Goal: Transaction & Acquisition: Purchase product/service

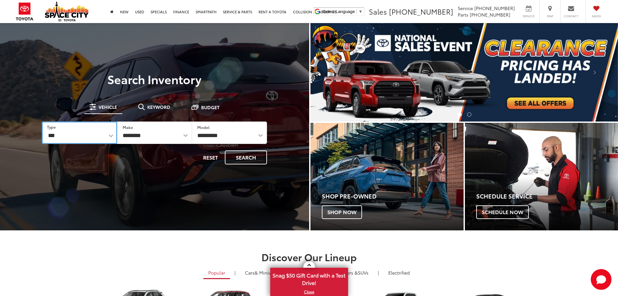
drag, startPoint x: 112, startPoint y: 134, endPoint x: 108, endPoint y: 135, distance: 3.8
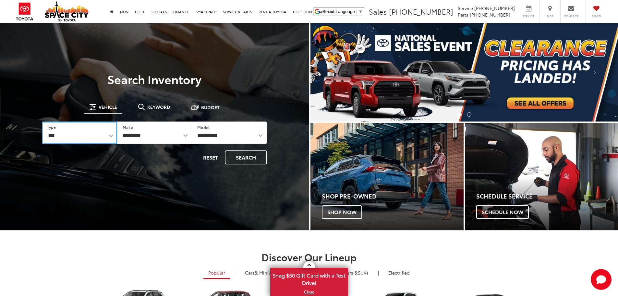
click at [112, 134] on select "*** *** **** *********" at bounding box center [79, 132] width 75 height 22
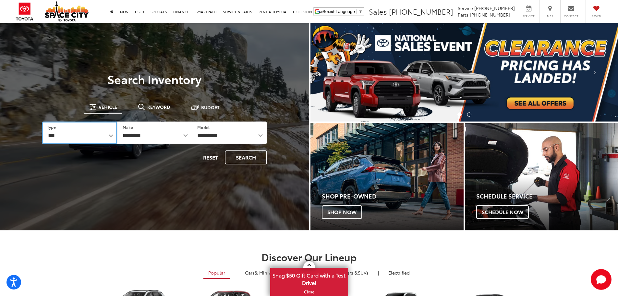
select select "******"
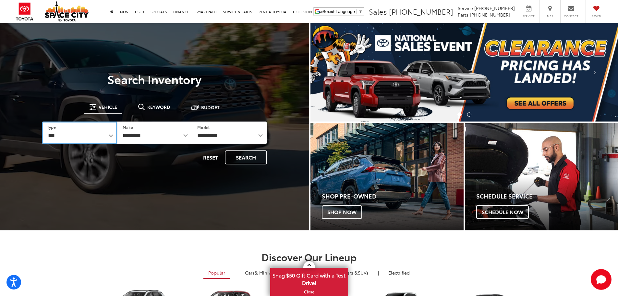
click at [42, 121] on select "*** *** **** *********" at bounding box center [79, 132] width 75 height 22
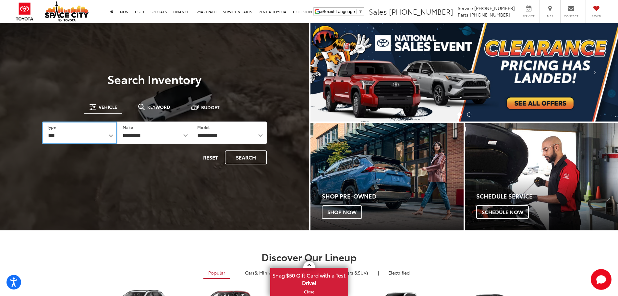
select select "******"
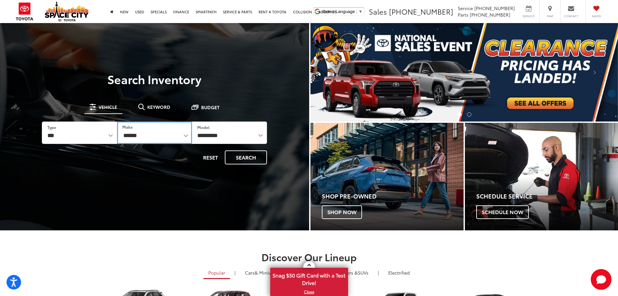
click at [174, 135] on select "******** ******" at bounding box center [154, 132] width 75 height 22
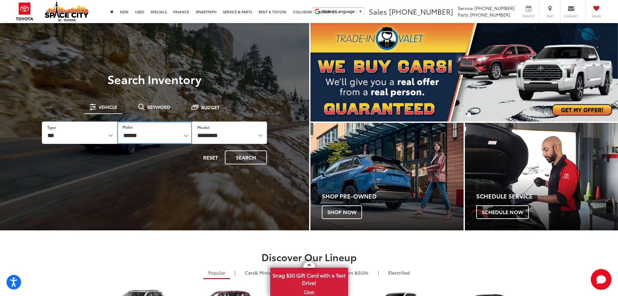
click at [117, 121] on select "******** ******" at bounding box center [154, 132] width 75 height 22
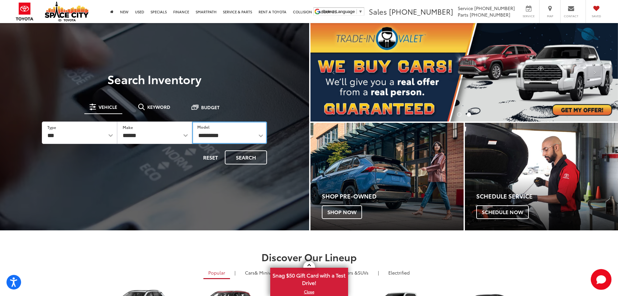
click at [239, 138] on select "**********" at bounding box center [229, 132] width 75 height 22
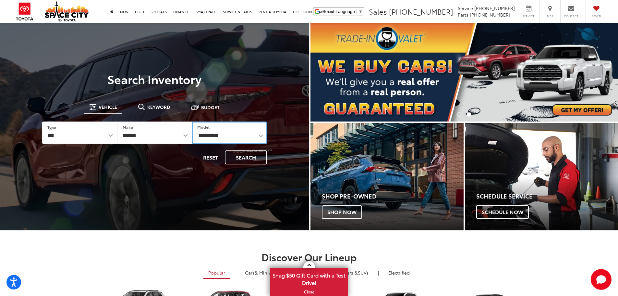
select select "******"
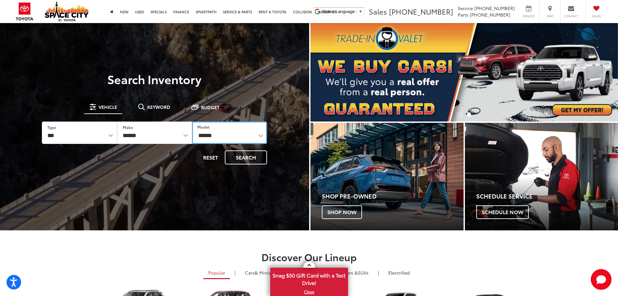
click at [192, 121] on select "**********" at bounding box center [229, 132] width 75 height 22
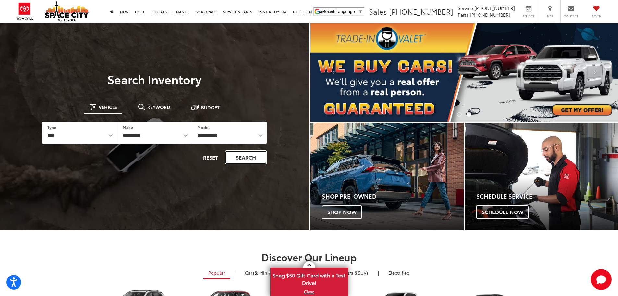
click at [246, 156] on button "Search" at bounding box center [246, 157] width 42 height 14
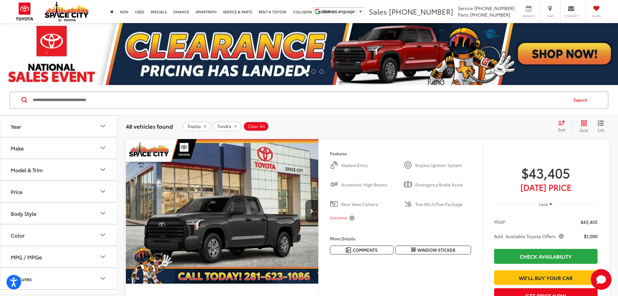
click at [98, 165] on button "Model & Trim" at bounding box center [58, 169] width 117 height 21
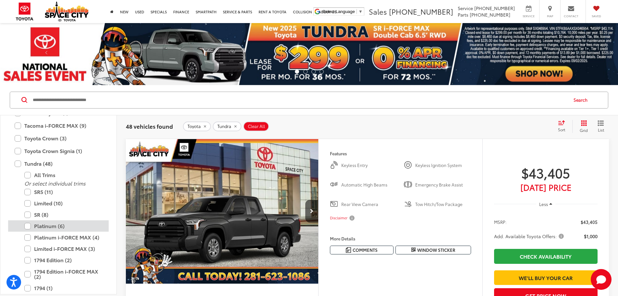
scroll to position [385, 0]
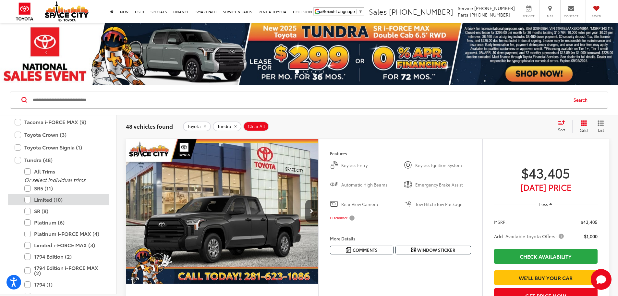
click at [52, 198] on label "Limited (10)" at bounding box center [63, 199] width 78 height 11
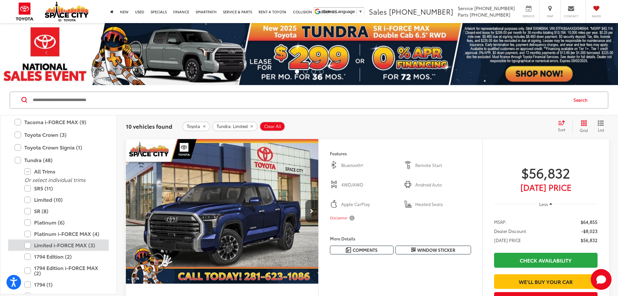
click at [28, 247] on label "Limited i-FORCE MAX (3)" at bounding box center [63, 244] width 78 height 11
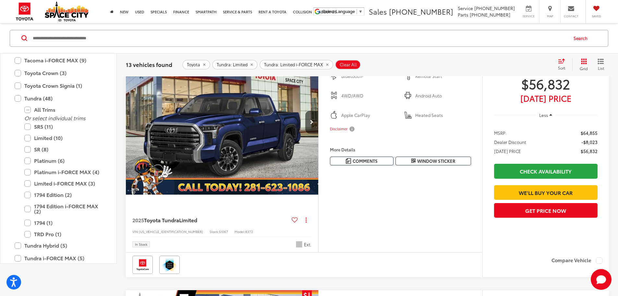
scroll to position [97, 0]
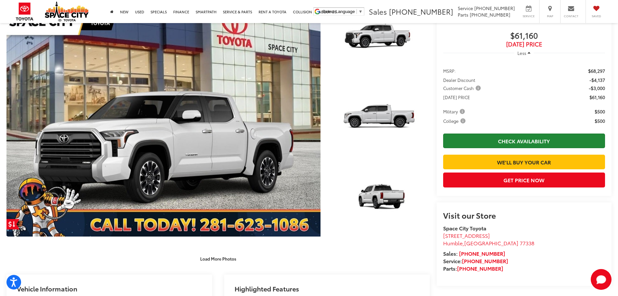
scroll to position [32, 0]
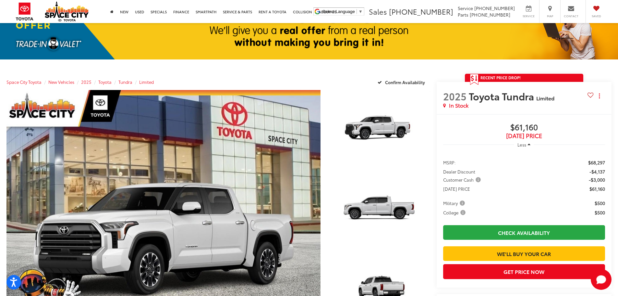
click at [479, 181] on span "Customer Cash" at bounding box center [462, 179] width 39 height 6
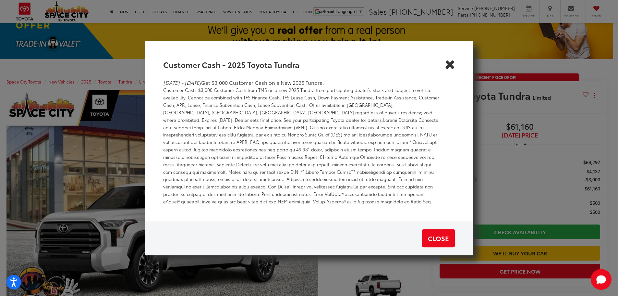
click at [455, 69] on icon "Close" at bounding box center [450, 64] width 10 height 10
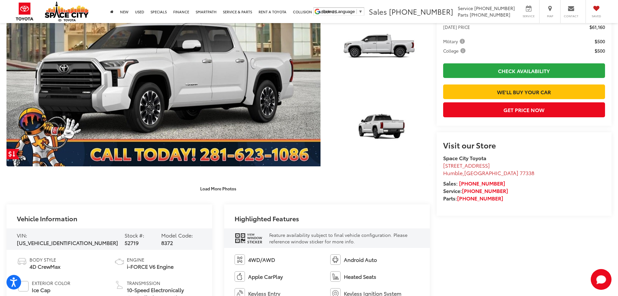
scroll to position [195, 0]
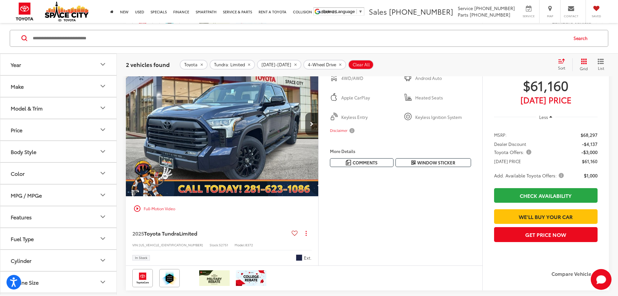
scroll to position [322, 0]
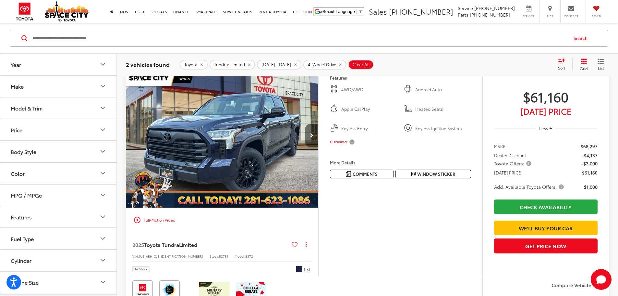
click at [318, 147] on button "Next image" at bounding box center [311, 135] width 13 height 23
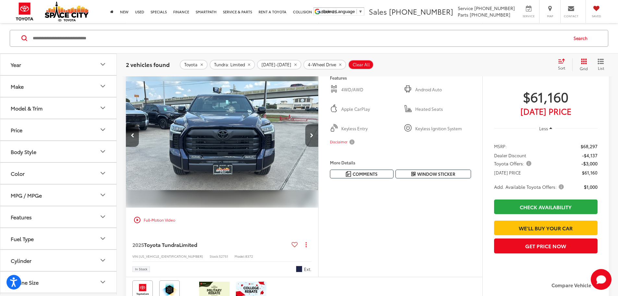
click at [313, 138] on icon "Next image" at bounding box center [311, 135] width 3 height 5
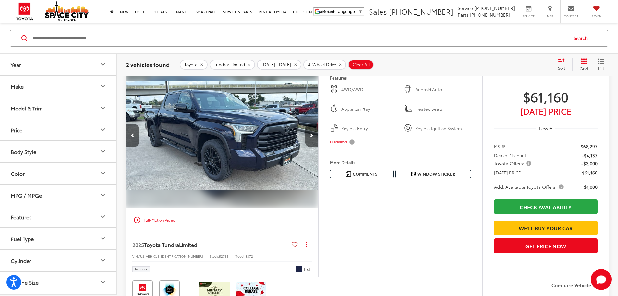
click at [313, 138] on icon "Next image" at bounding box center [311, 135] width 3 height 5
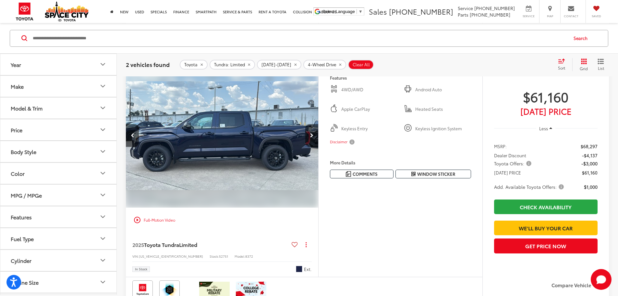
click at [313, 138] on icon "Next image" at bounding box center [311, 135] width 3 height 5
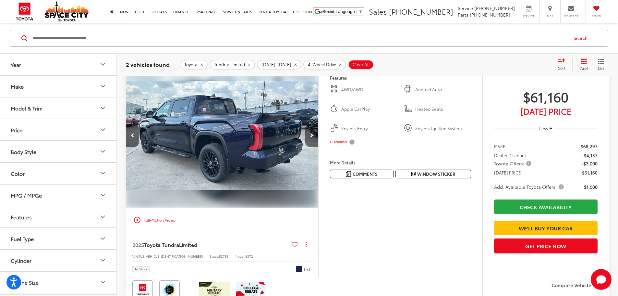
click at [313, 138] on icon "Next image" at bounding box center [311, 135] width 3 height 5
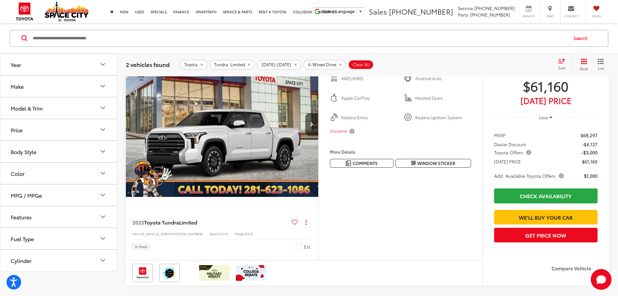
scroll to position [30, 0]
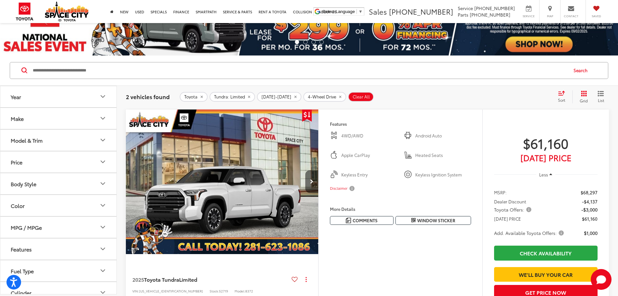
click at [318, 193] on button "Next image" at bounding box center [311, 181] width 13 height 23
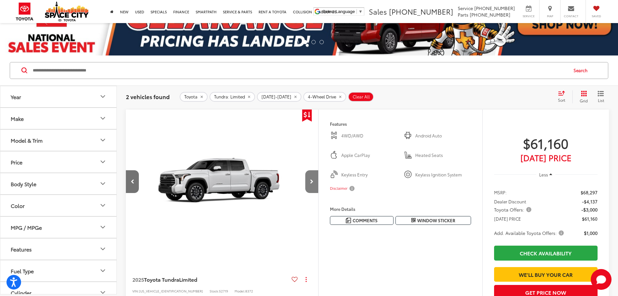
click at [318, 193] on button "Next image" at bounding box center [311, 181] width 13 height 23
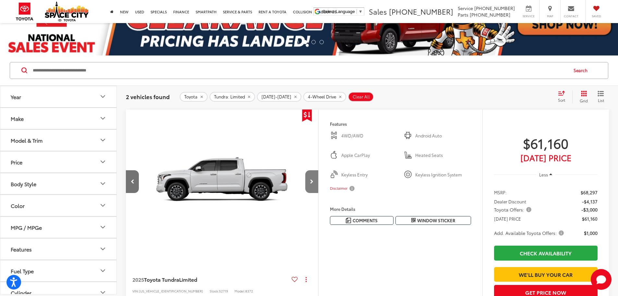
click at [318, 193] on button "Next image" at bounding box center [311, 181] width 13 height 23
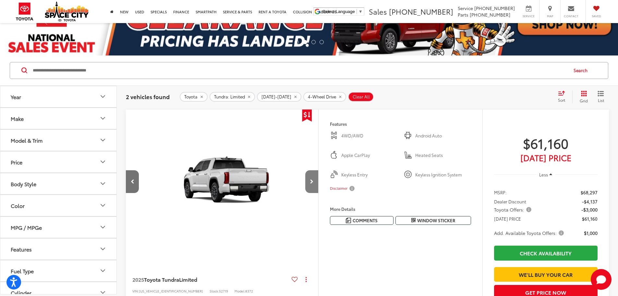
scroll to position [0, 738]
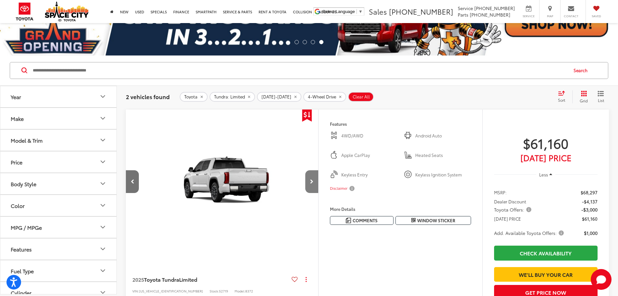
click at [318, 193] on button "Next image" at bounding box center [311, 181] width 13 height 23
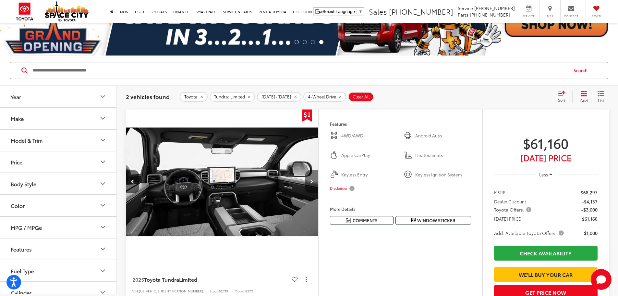
scroll to position [0, 984]
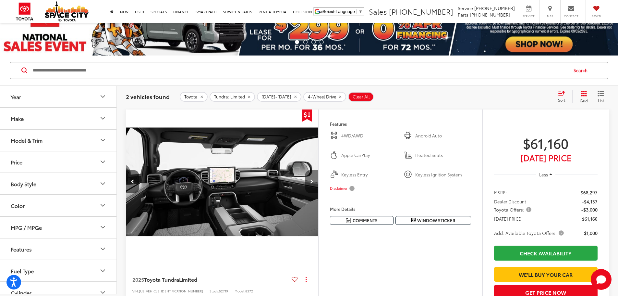
click at [318, 193] on button "Next image" at bounding box center [311, 181] width 13 height 23
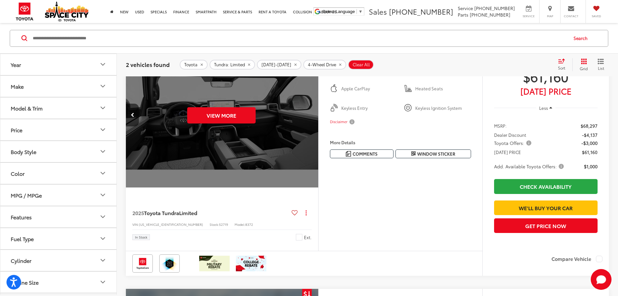
scroll to position [0, 0]
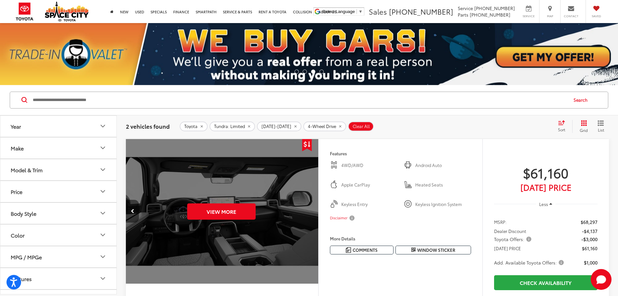
click at [135, 222] on button "Previous image" at bounding box center [132, 211] width 13 height 23
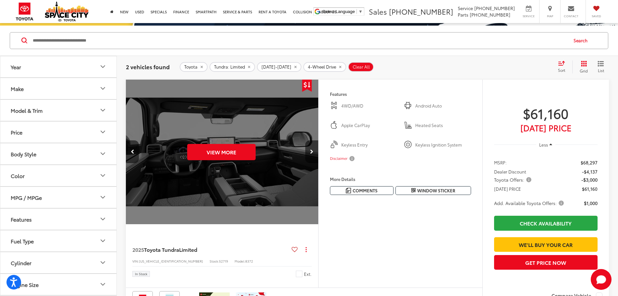
scroll to position [97, 0]
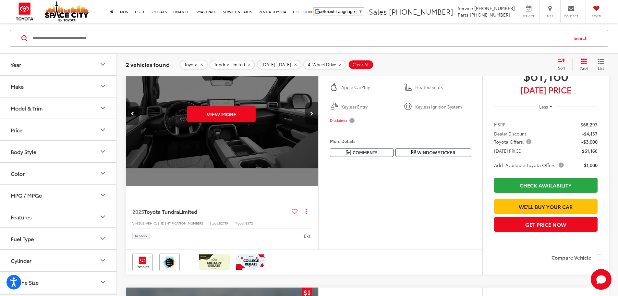
click at [131, 116] on icon "Previous image" at bounding box center [133, 113] width 4 height 5
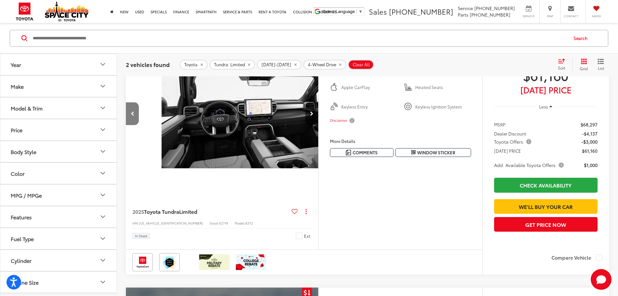
click at [131, 116] on icon "Previous image" at bounding box center [133, 113] width 4 height 5
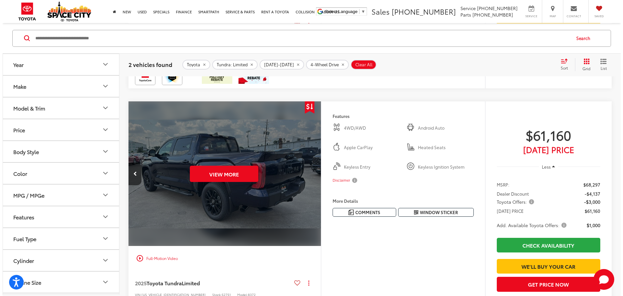
scroll to position [357, 0]
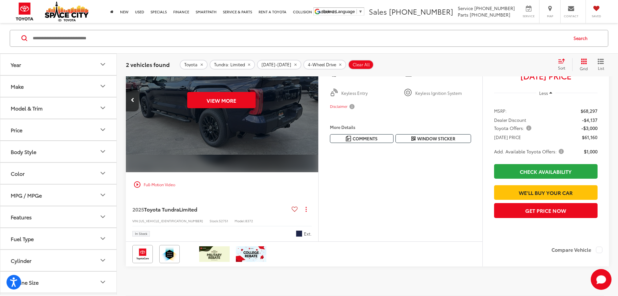
click at [0, 0] on button "More..." at bounding box center [0, 0] width 0 height 0
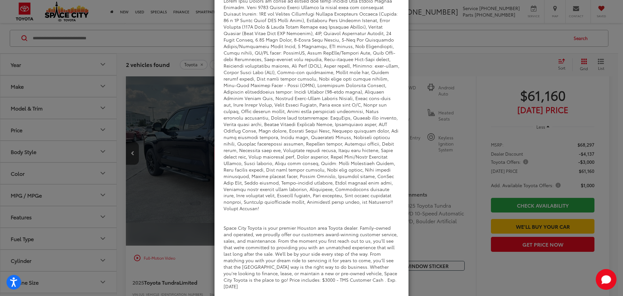
scroll to position [0, 0]
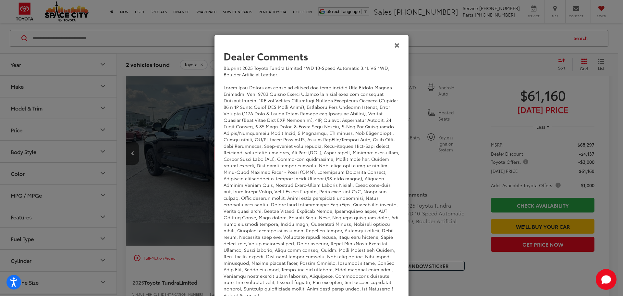
click at [395, 46] on icon "Close" at bounding box center [397, 45] width 6 height 7
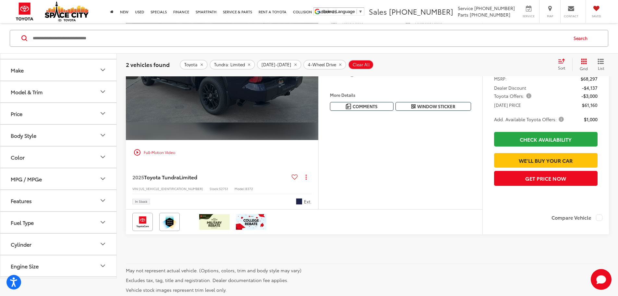
scroll to position [389, 0]
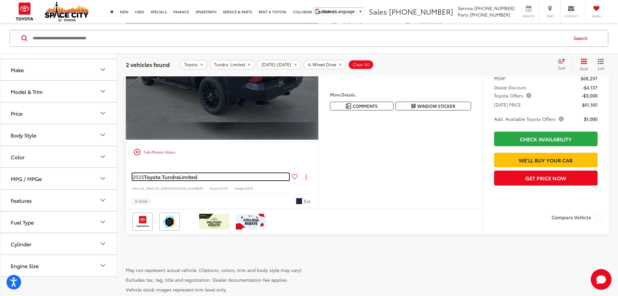
click at [171, 180] on span "Toyota Tundra" at bounding box center [161, 176] width 35 height 7
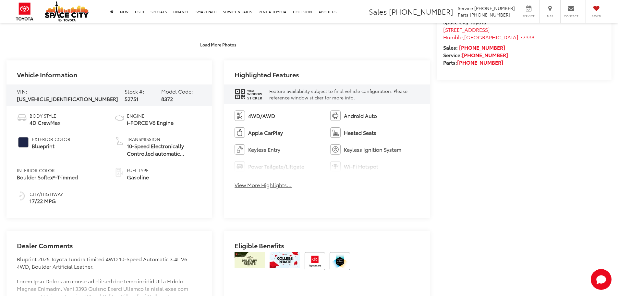
scroll to position [369, 0]
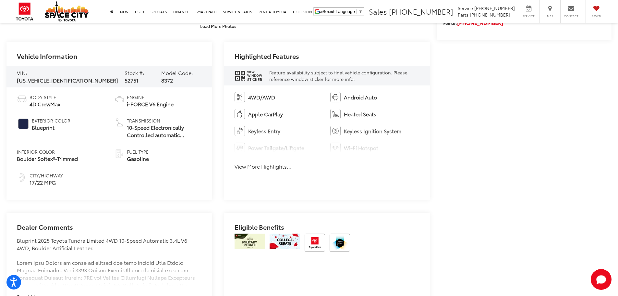
drag, startPoint x: 83, startPoint y: 158, endPoint x: 17, endPoint y: 158, distance: 65.9
click at [17, 158] on li "Interior Color Boulder Softex®-Trimmed" at bounding box center [61, 155] width 88 height 14
copy span "Boulder Softex®-Trimmed"
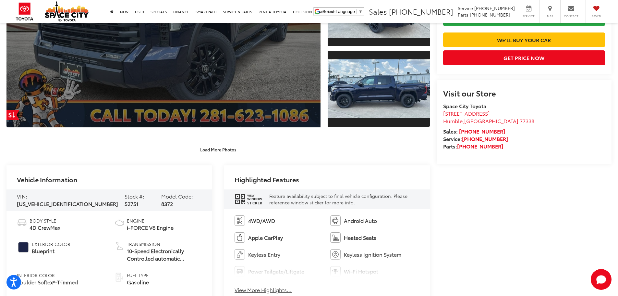
scroll to position [142, 0]
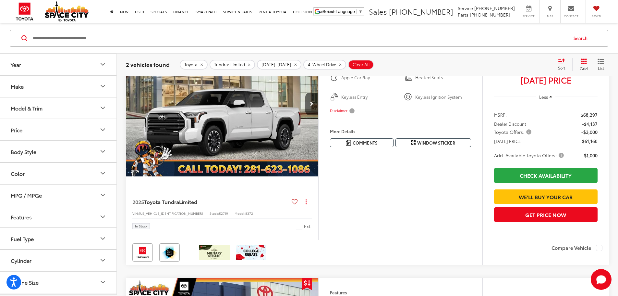
scroll to position [127, 0]
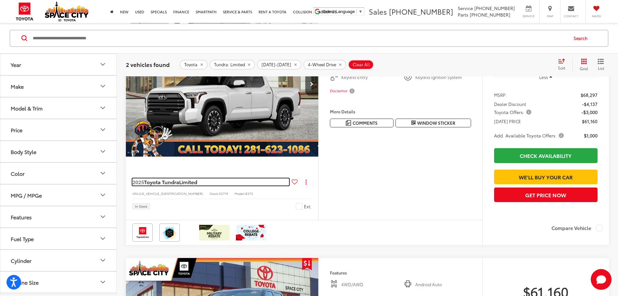
click at [170, 185] on span "Toyota Tundra" at bounding box center [161, 181] width 35 height 7
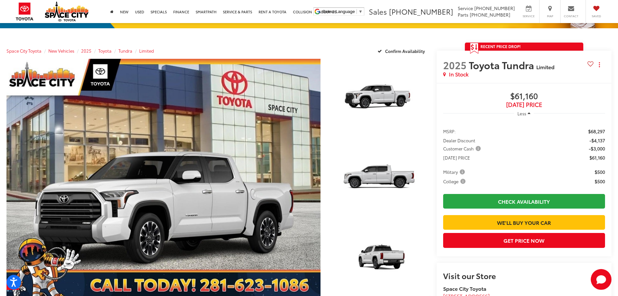
scroll to position [63, 0]
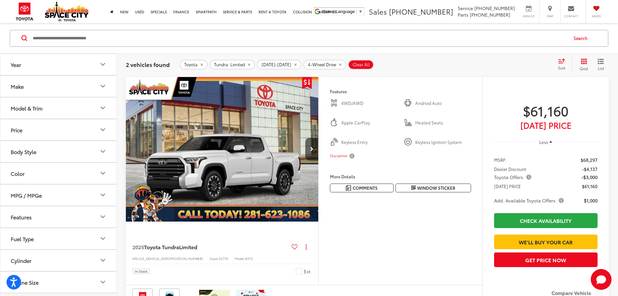
click at [82, 110] on button "Model & Trim" at bounding box center [58, 107] width 117 height 21
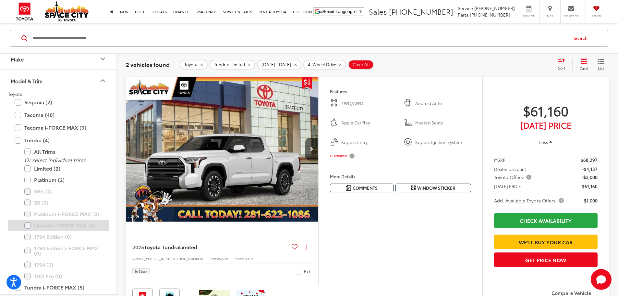
scroll to position [65, 0]
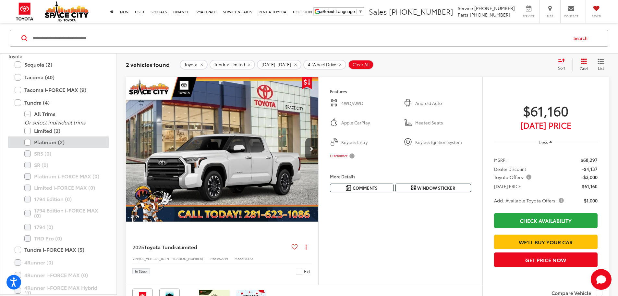
click at [51, 142] on label "Platinum (2)" at bounding box center [63, 141] width 78 height 11
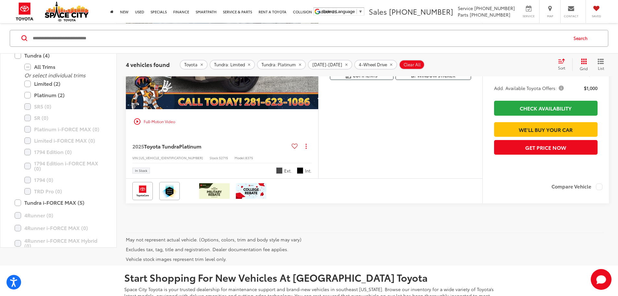
scroll to position [906, 0]
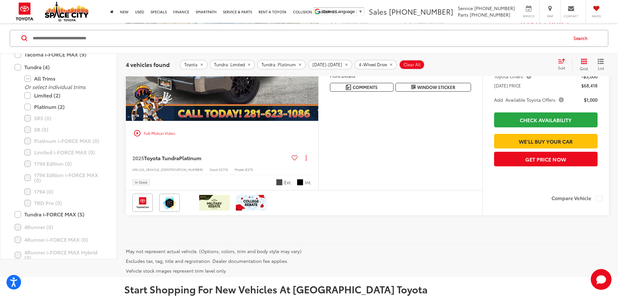
click at [318, 60] on button "Next image" at bounding box center [311, 48] width 13 height 23
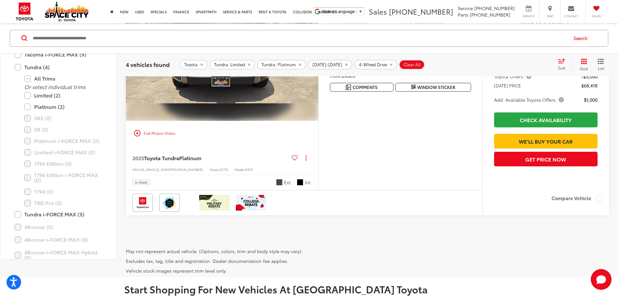
scroll to position [0, 246]
click at [318, 60] on button "Next image" at bounding box center [311, 48] width 13 height 23
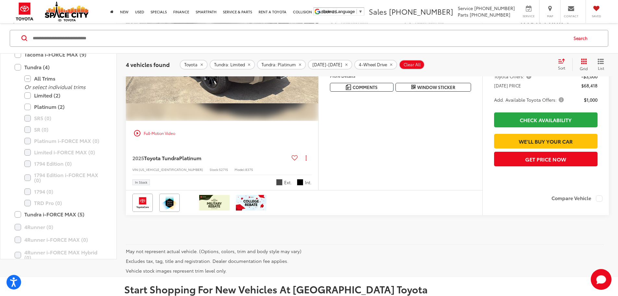
click at [318, 60] on button "Next image" at bounding box center [311, 48] width 13 height 23
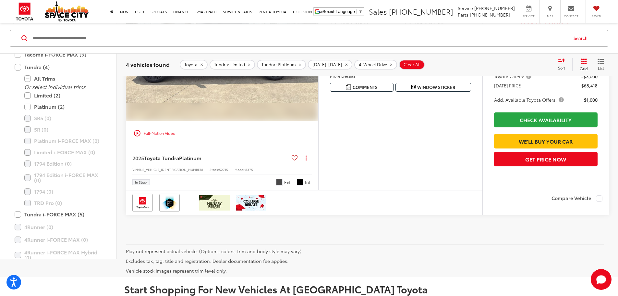
click at [318, 60] on button "Next image" at bounding box center [311, 48] width 13 height 23
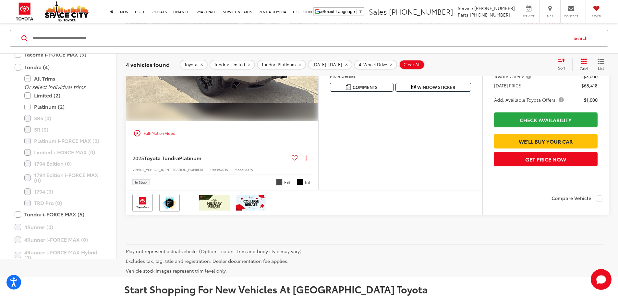
click at [318, 60] on button "Next image" at bounding box center [311, 48] width 13 height 23
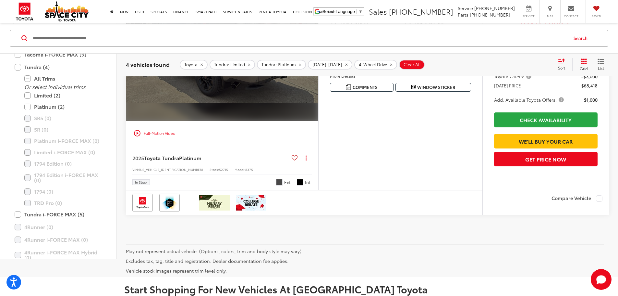
scroll to position [0, 1230]
click at [318, 121] on div "View More" at bounding box center [221, 48] width 193 height 145
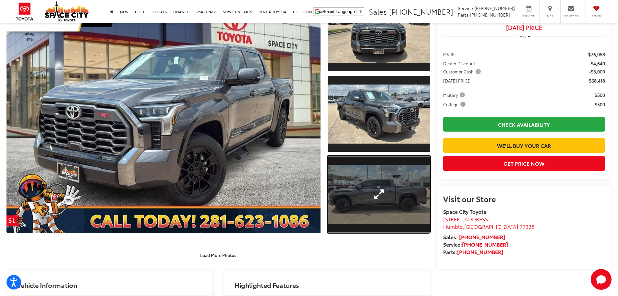
click at [375, 201] on link "Expand Photo 3" at bounding box center [379, 194] width 103 height 77
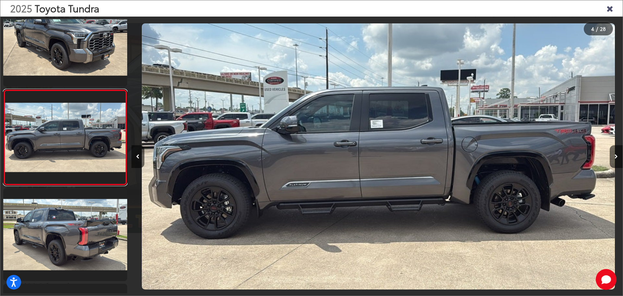
scroll to position [0, 1474]
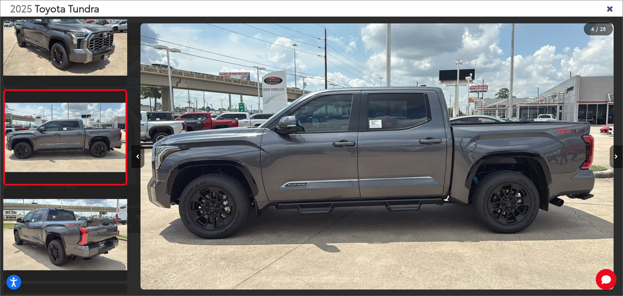
click at [617, 154] on icon "Next image" at bounding box center [616, 156] width 3 height 5
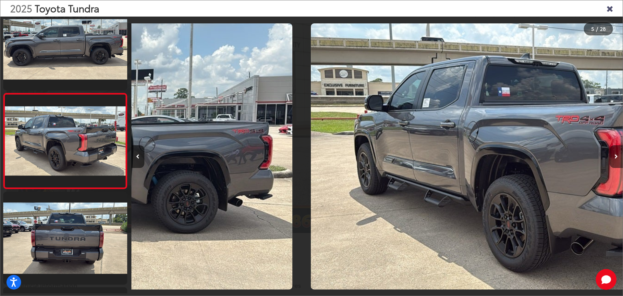
scroll to position [312, 0]
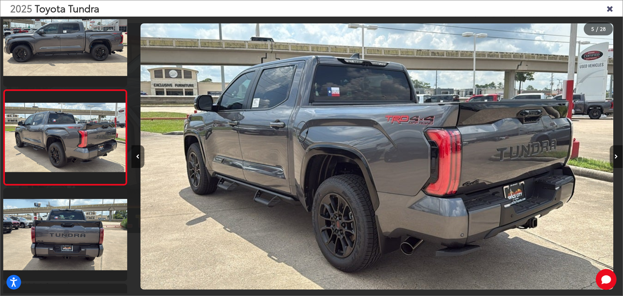
click at [617, 154] on icon "Next image" at bounding box center [616, 156] width 3 height 5
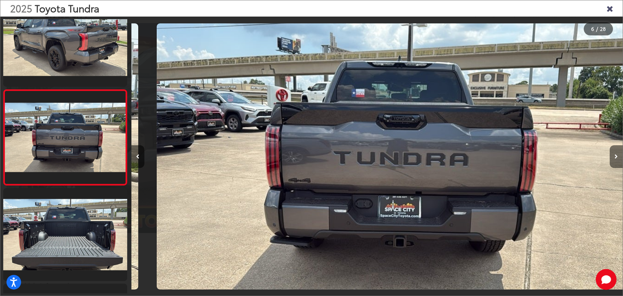
scroll to position [0, 2457]
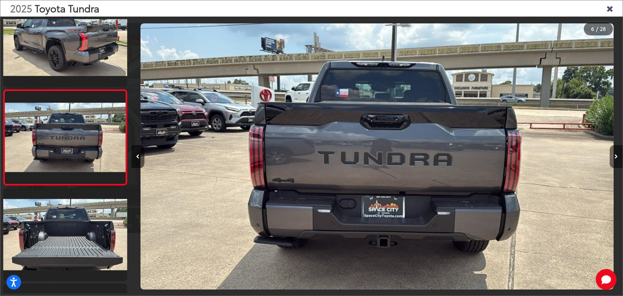
click at [617, 154] on icon "Next image" at bounding box center [616, 156] width 3 height 5
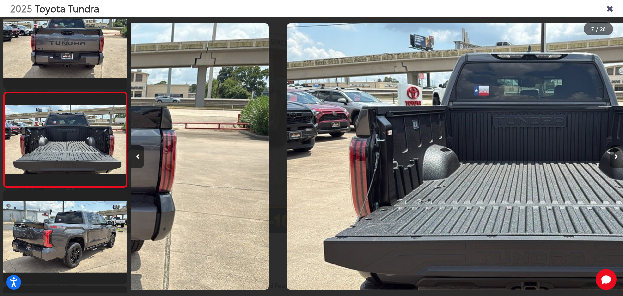
scroll to position [503, 0]
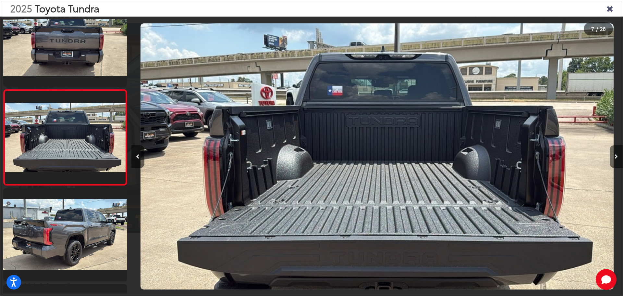
click at [617, 154] on icon "Next image" at bounding box center [616, 156] width 3 height 5
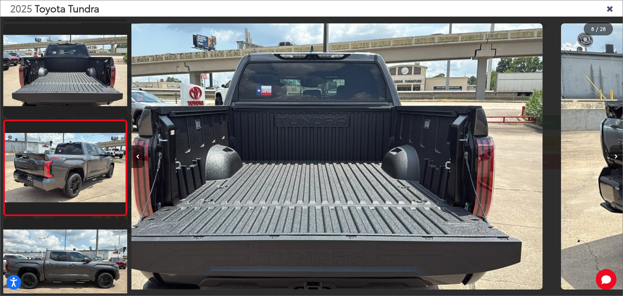
scroll to position [598, 0]
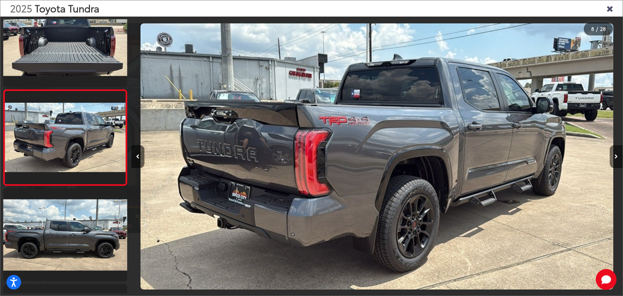
click at [615, 154] on icon "Next image" at bounding box center [616, 156] width 3 height 5
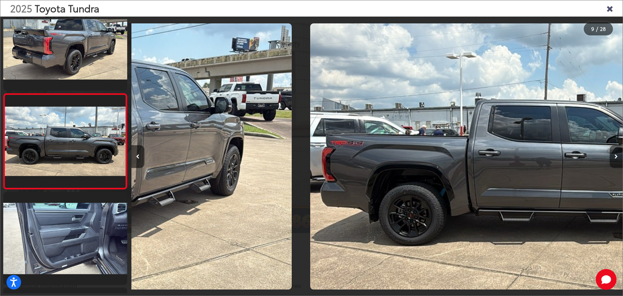
scroll to position [694, 0]
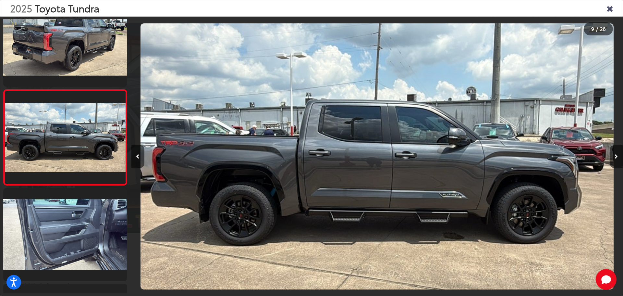
click at [615, 154] on icon "Next image" at bounding box center [616, 156] width 3 height 5
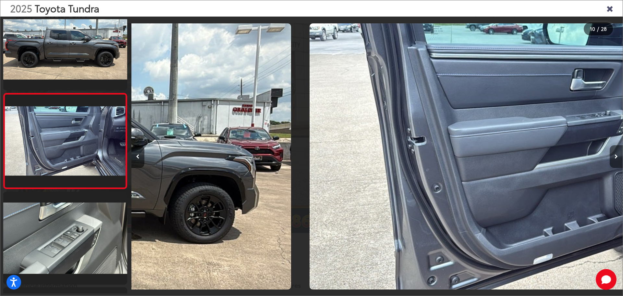
scroll to position [789, 0]
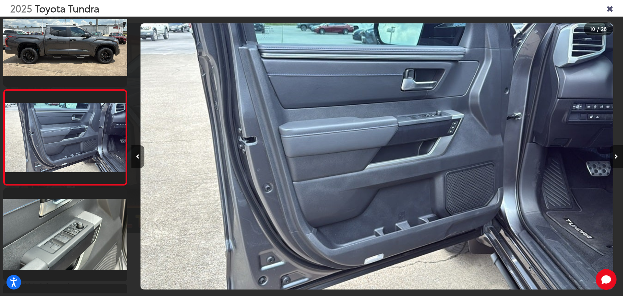
click at [615, 154] on icon "Next image" at bounding box center [616, 156] width 3 height 5
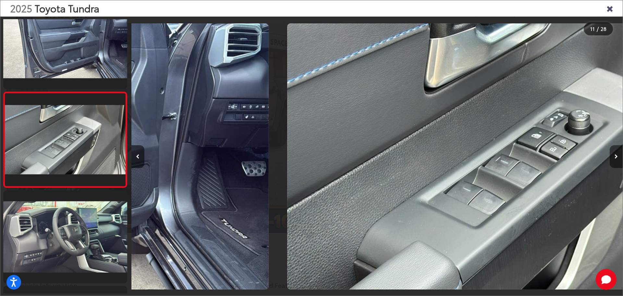
scroll to position [885, 0]
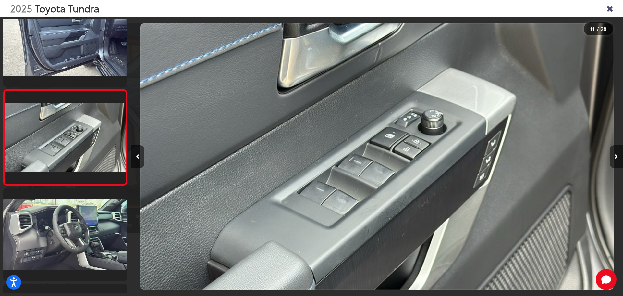
click at [615, 154] on icon "Next image" at bounding box center [616, 156] width 3 height 5
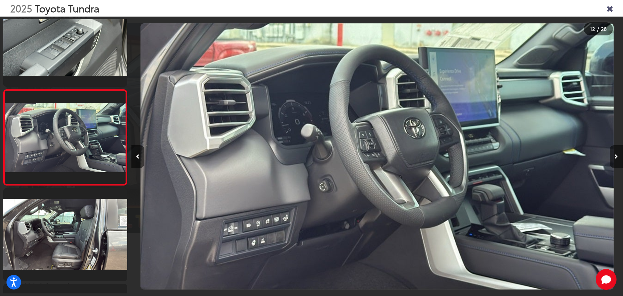
click at [615, 154] on icon "Next image" at bounding box center [616, 156] width 3 height 5
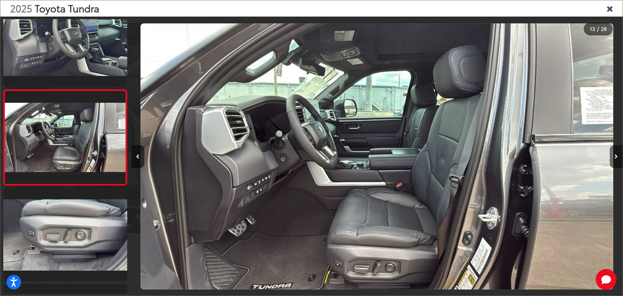
click at [615, 154] on icon "Next image" at bounding box center [616, 156] width 3 height 5
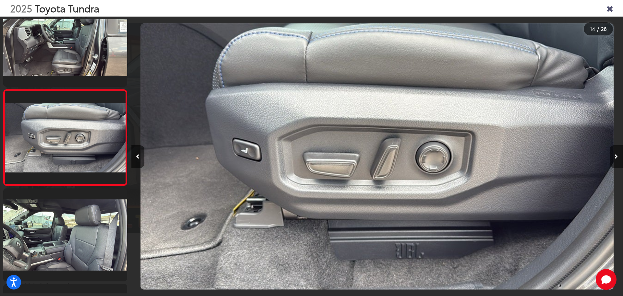
click at [615, 154] on icon "Next image" at bounding box center [616, 156] width 3 height 5
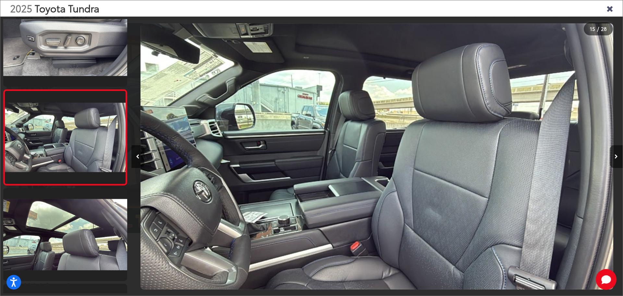
click at [615, 154] on icon "Next image" at bounding box center [616, 156] width 3 height 5
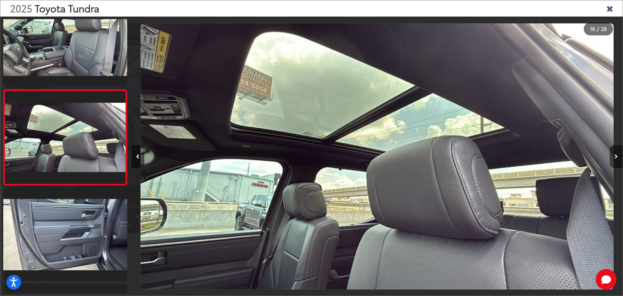
click at [615, 154] on icon "Next image" at bounding box center [616, 156] width 3 height 5
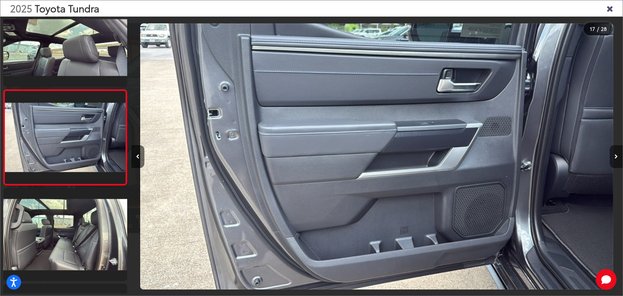
click at [615, 154] on icon "Next image" at bounding box center [616, 156] width 3 height 5
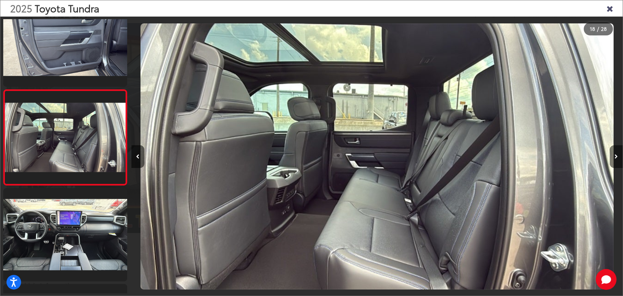
click at [615, 154] on icon "Next image" at bounding box center [616, 156] width 3 height 5
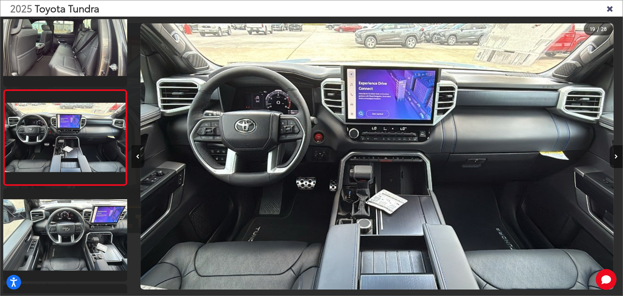
click at [139, 157] on icon "Previous image" at bounding box center [138, 156] width 4 height 5
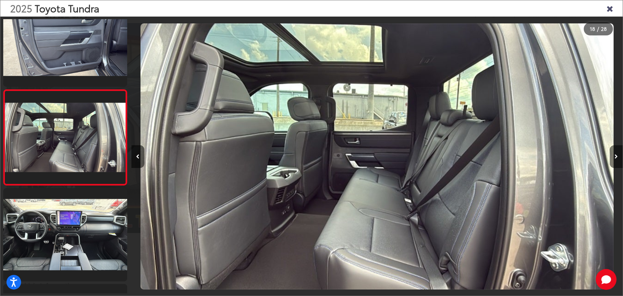
click at [617, 155] on icon "Next image" at bounding box center [616, 156] width 3 height 5
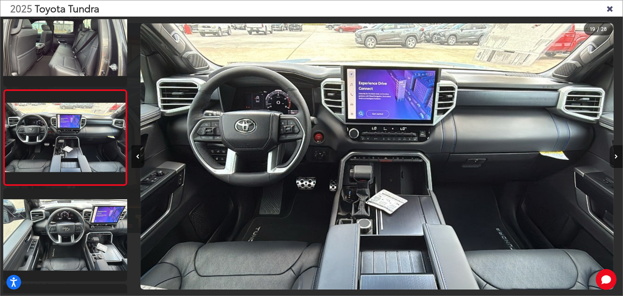
click at [617, 155] on icon "Next image" at bounding box center [616, 156] width 3 height 5
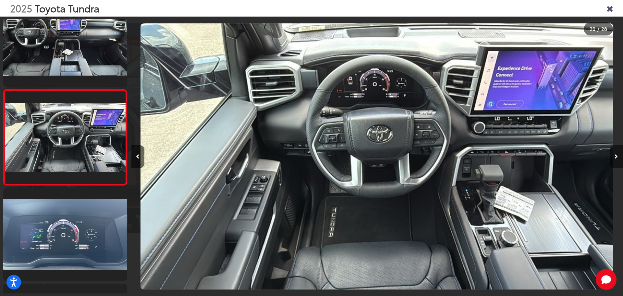
click at [617, 155] on icon "Next image" at bounding box center [616, 156] width 3 height 5
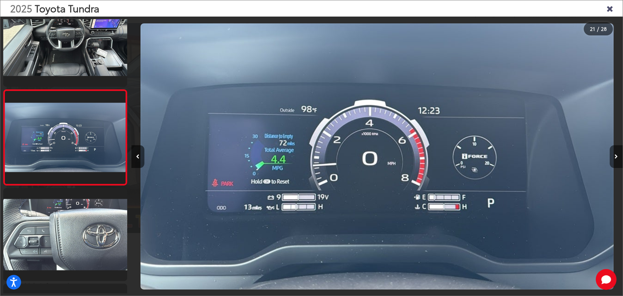
click at [617, 155] on icon "Next image" at bounding box center [616, 156] width 3 height 5
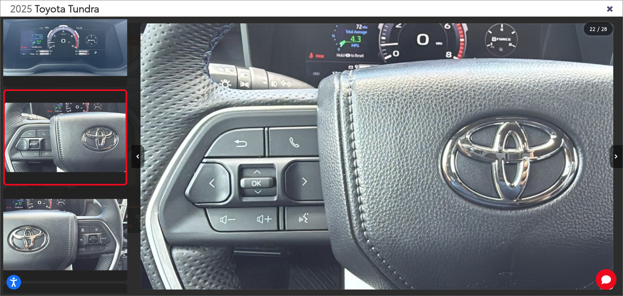
click at [617, 155] on icon "Next image" at bounding box center [616, 156] width 3 height 5
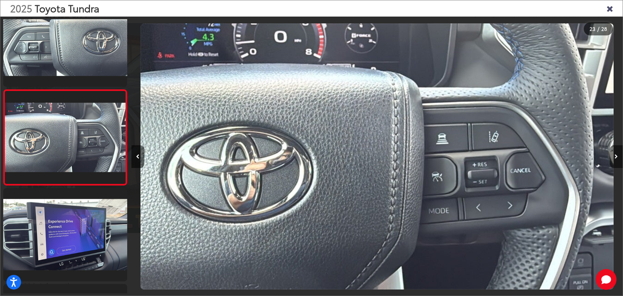
click at [617, 155] on icon "Next image" at bounding box center [616, 156] width 3 height 5
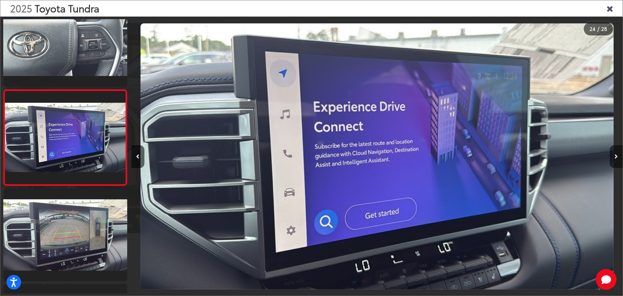
click at [617, 155] on icon "Next image" at bounding box center [616, 156] width 3 height 5
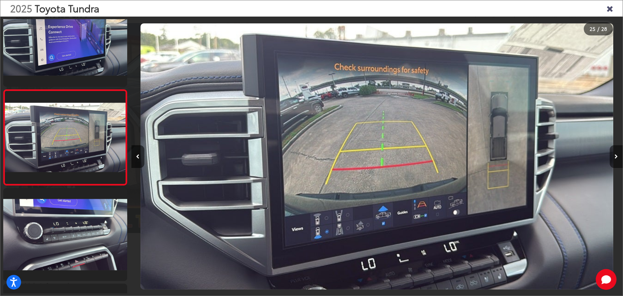
click at [617, 155] on icon "Next image" at bounding box center [616, 156] width 3 height 5
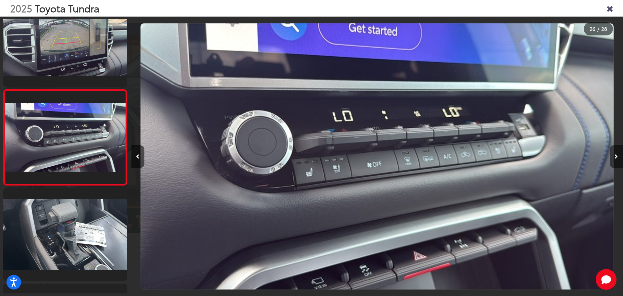
click at [617, 155] on icon "Next image" at bounding box center [616, 156] width 3 height 5
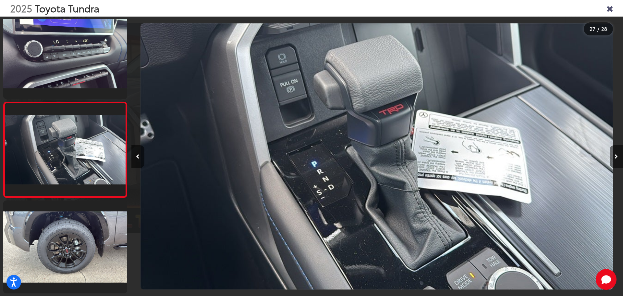
click at [616, 154] on icon "Next image" at bounding box center [616, 156] width 3 height 5
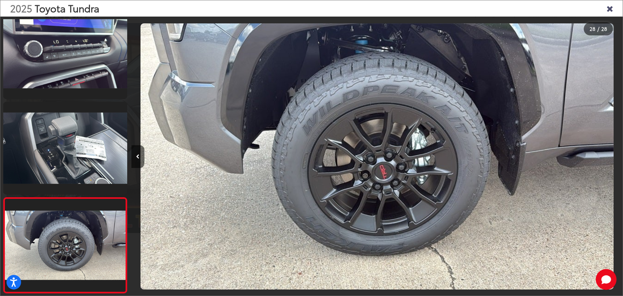
click at [610, 12] on icon "Close gallery" at bounding box center [609, 8] width 6 height 8
